Goal: Information Seeking & Learning: Check status

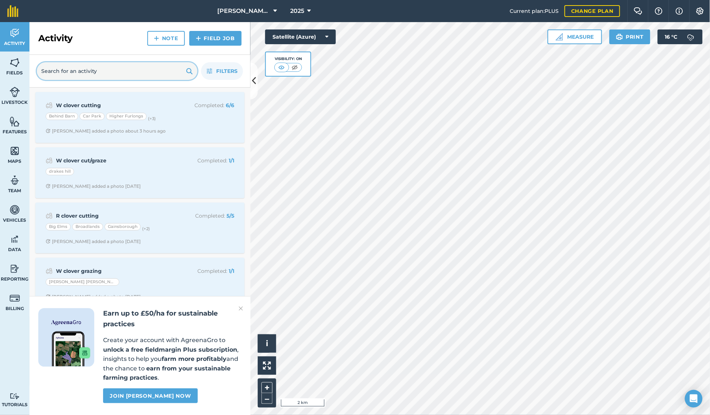
click at [82, 73] on input "text" at bounding box center [117, 71] width 160 height 18
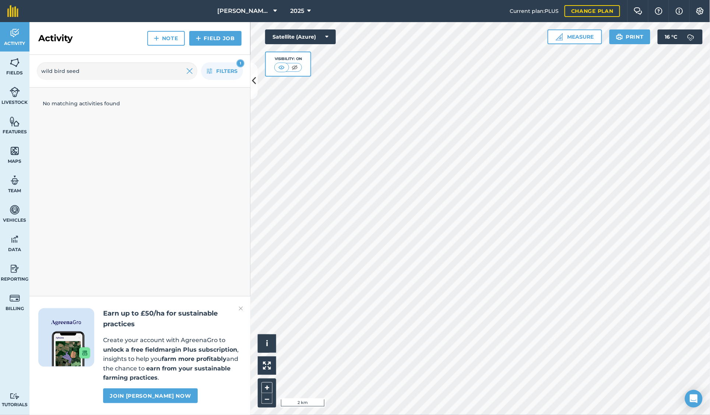
click at [240, 310] on img at bounding box center [241, 308] width 4 height 9
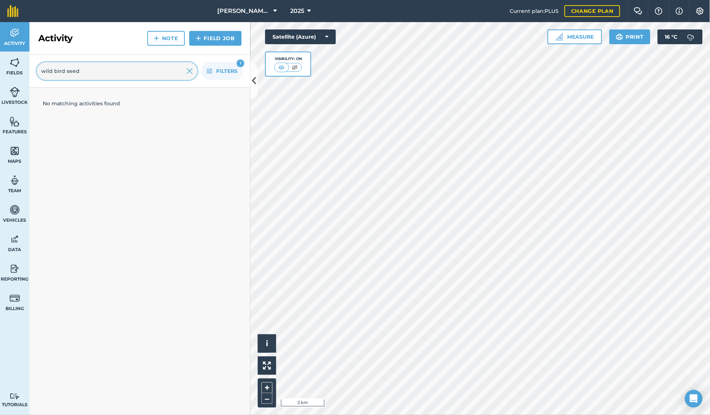
click at [82, 75] on input "wild bird seed" at bounding box center [117, 71] width 160 height 18
type input "w"
type input "b"
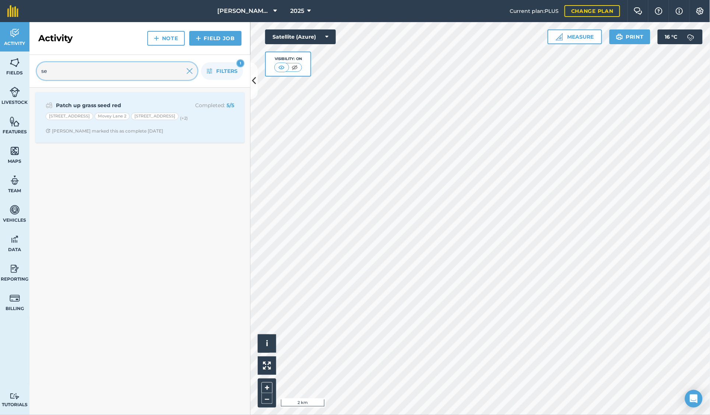
type input "s"
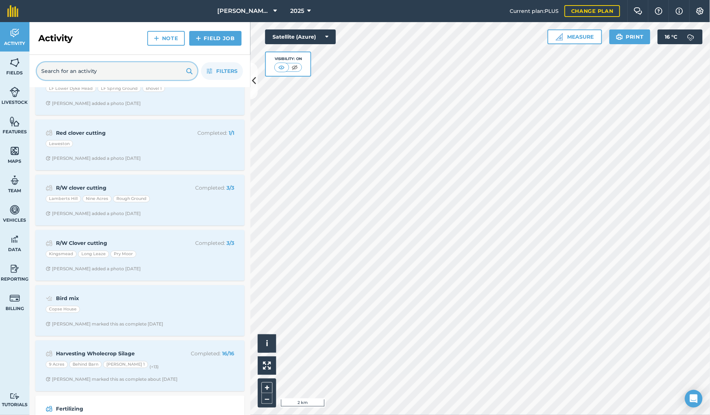
scroll to position [460, 0]
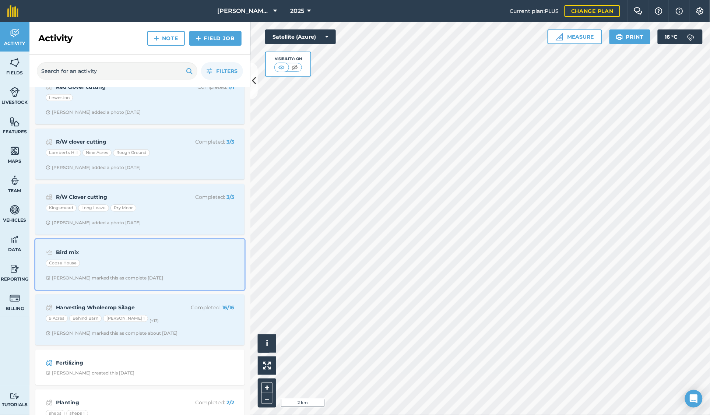
click at [148, 257] on strong "Bird mix" at bounding box center [114, 252] width 117 height 8
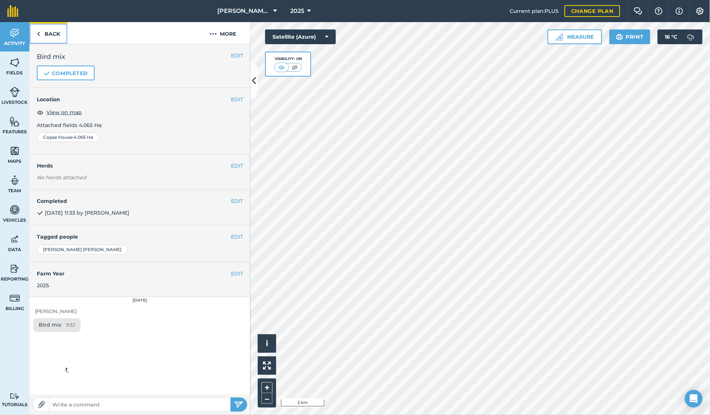
click at [52, 39] on link "Back" at bounding box center [48, 33] width 38 height 22
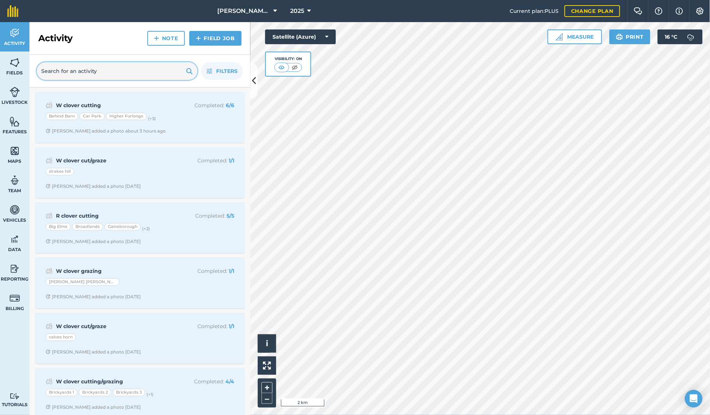
click at [76, 71] on input "text" at bounding box center [117, 71] width 160 height 18
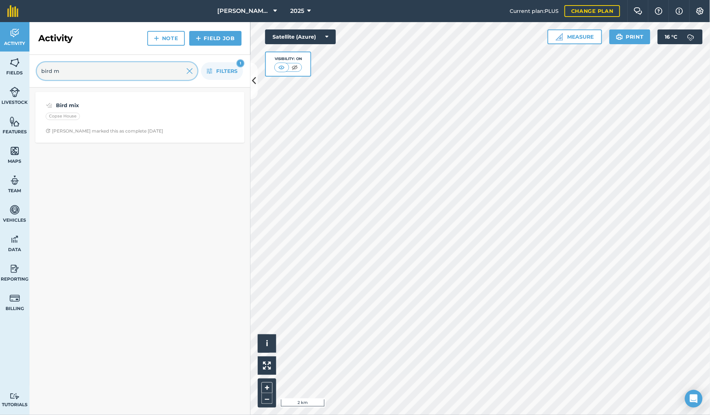
type input "bird m"
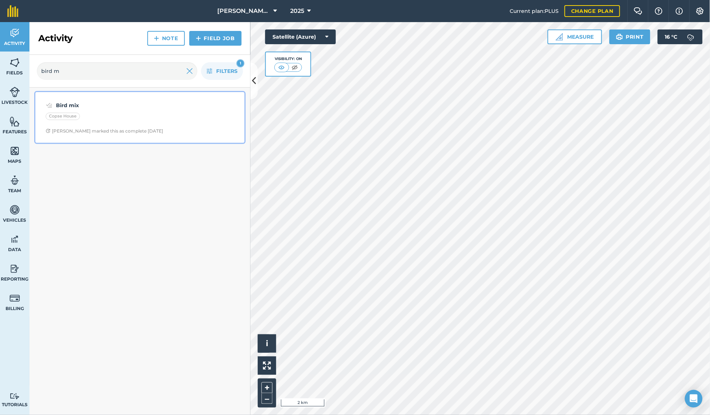
click at [126, 120] on div "Copse House" at bounding box center [140, 118] width 188 height 10
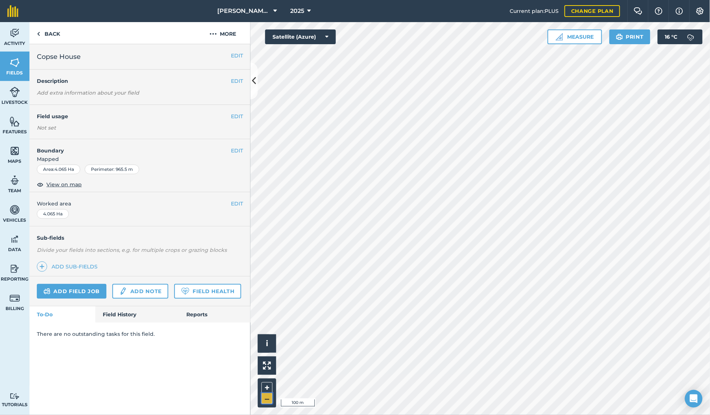
click at [264, 398] on button "–" at bounding box center [266, 398] width 11 height 11
click at [265, 398] on button "–" at bounding box center [266, 398] width 11 height 11
click at [267, 387] on button "+" at bounding box center [266, 387] width 11 height 11
click at [129, 317] on link "Field History" at bounding box center [137, 314] width 84 height 16
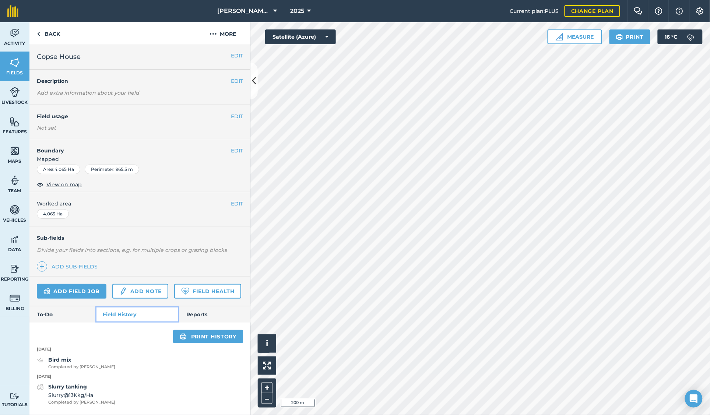
scroll to position [19, 0]
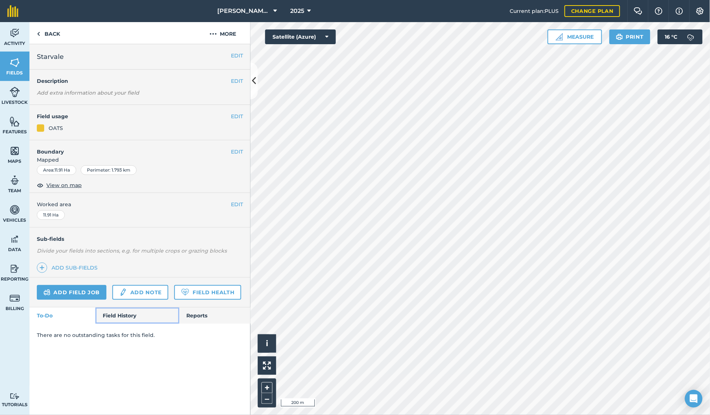
click at [134, 318] on link "Field History" at bounding box center [137, 315] width 84 height 16
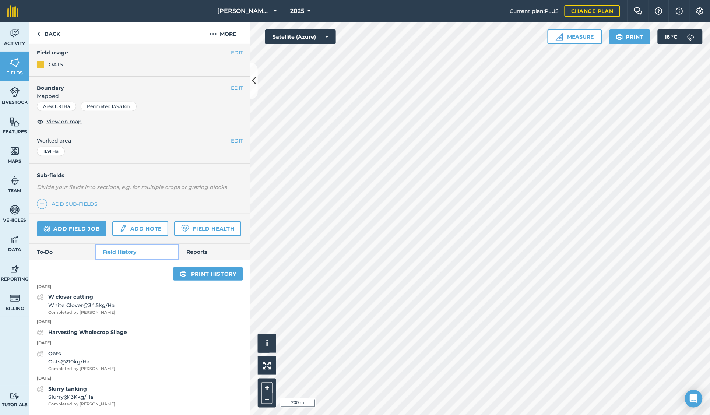
scroll to position [85, 0]
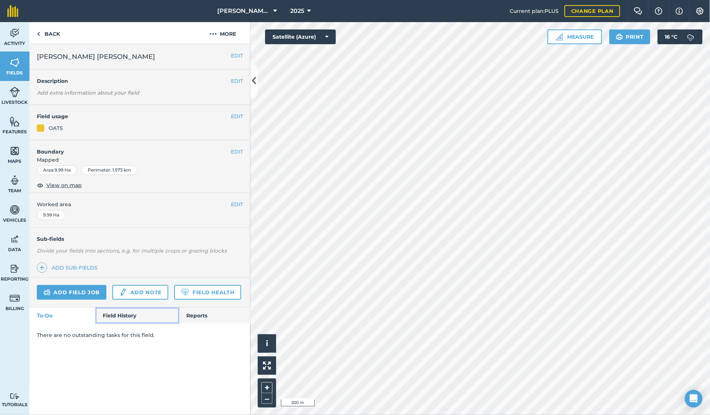
click at [136, 317] on link "Field History" at bounding box center [137, 315] width 84 height 16
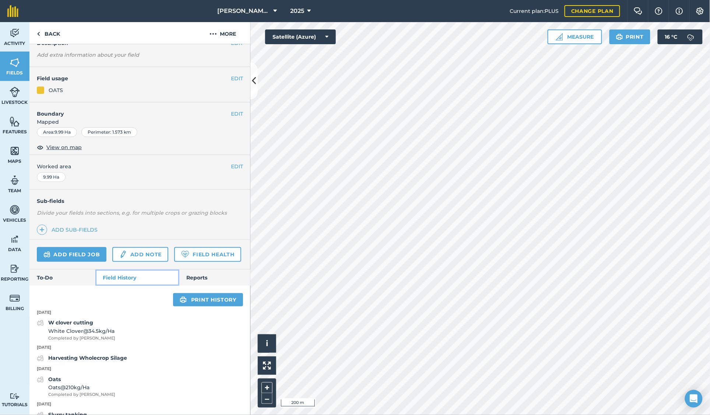
scroll to position [85, 0]
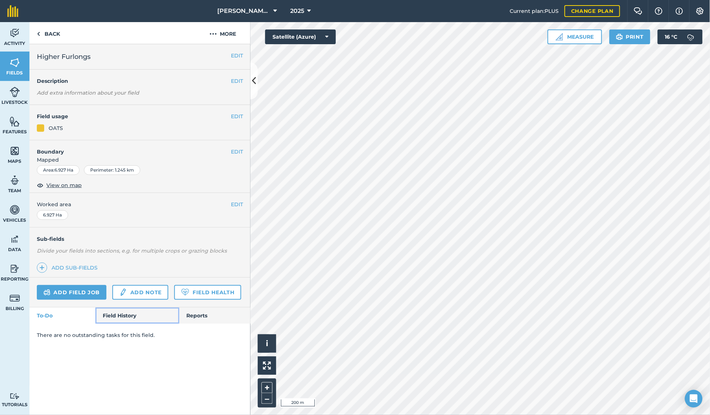
click at [133, 318] on link "Field History" at bounding box center [137, 315] width 84 height 16
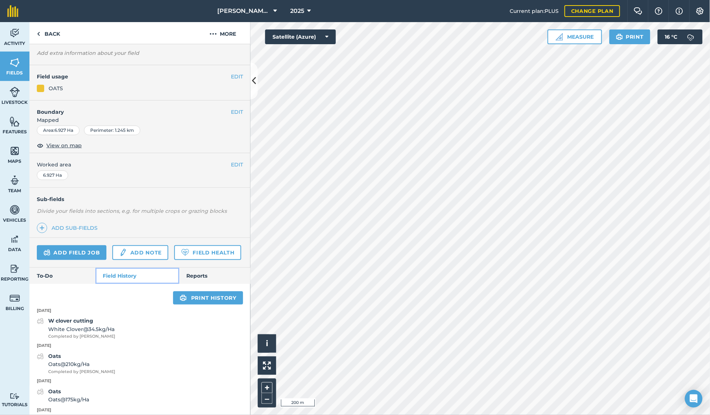
scroll to position [92, 0]
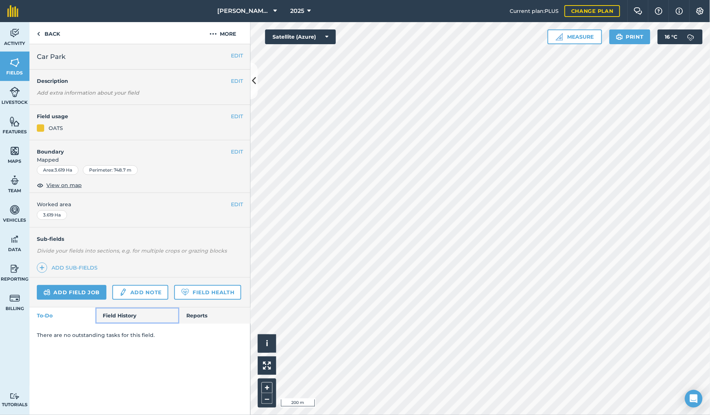
click at [130, 318] on link "Field History" at bounding box center [137, 315] width 84 height 16
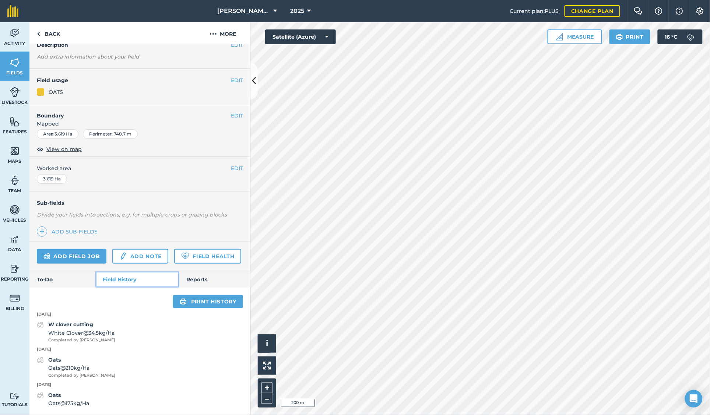
scroll to position [57, 0]
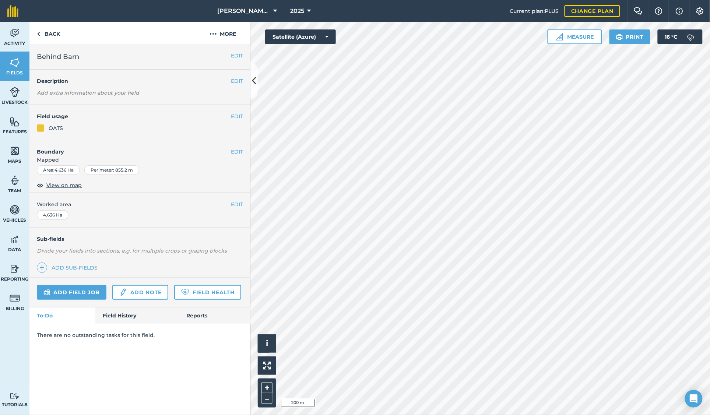
click at [137, 284] on div "Add field job Add note Field Health" at bounding box center [139, 293] width 221 height 30
click at [114, 314] on link "Field History" at bounding box center [137, 315] width 84 height 16
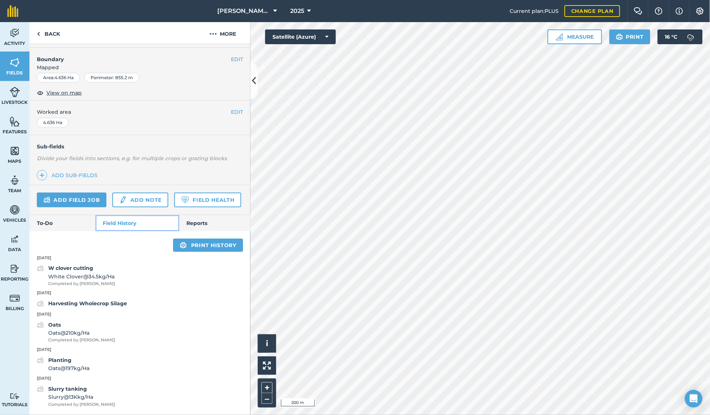
scroll to position [113, 0]
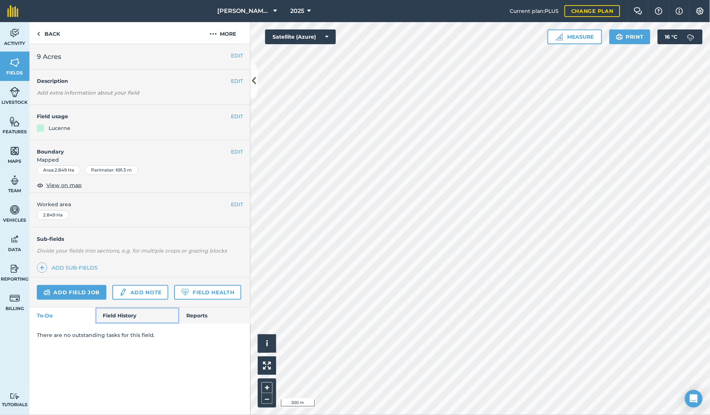
click at [127, 321] on link "Field History" at bounding box center [137, 315] width 84 height 16
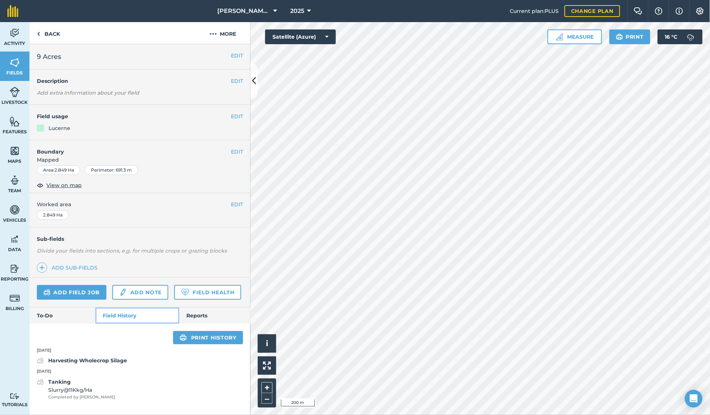
scroll to position [14, 0]
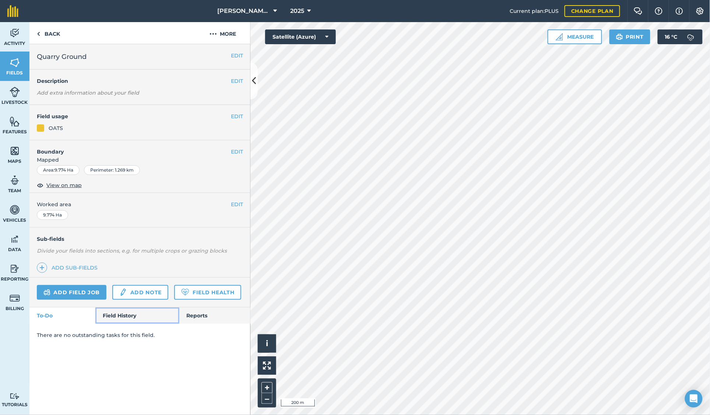
click at [141, 322] on link "Field History" at bounding box center [137, 315] width 84 height 16
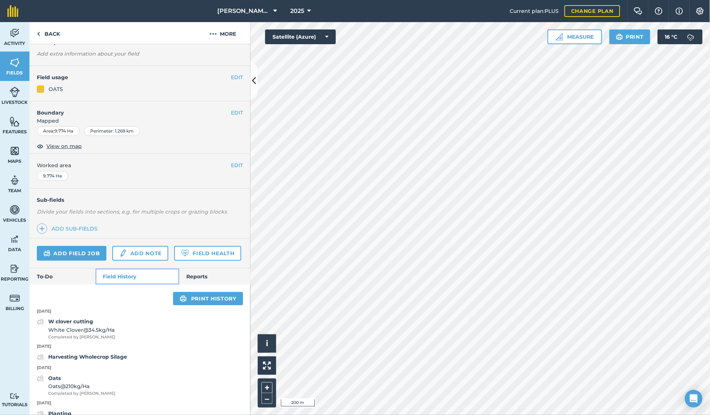
scroll to position [78, 0]
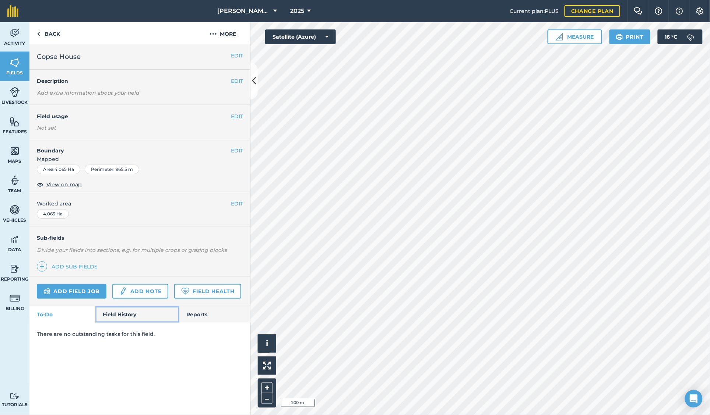
click at [111, 315] on link "Field History" at bounding box center [137, 314] width 84 height 16
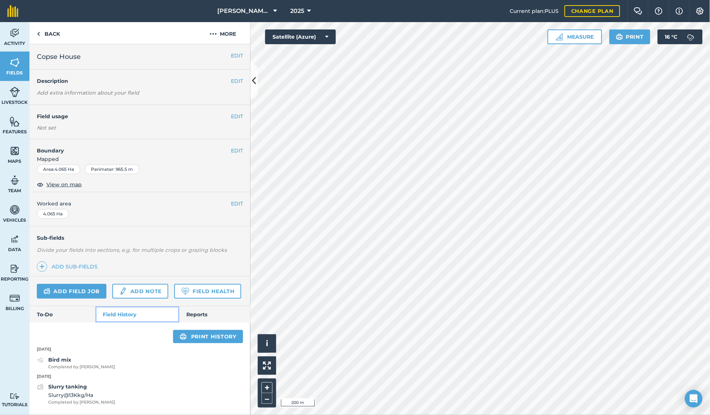
scroll to position [19, 0]
click at [123, 368] on div "Bird mix Completed by [PERSON_NAME]" at bounding box center [139, 363] width 221 height 15
click at [108, 364] on div "Bird mix Completed by [PERSON_NAME]" at bounding box center [139, 363] width 221 height 15
click at [53, 362] on strong "Bird mix" at bounding box center [59, 359] width 23 height 7
